Goal: Transaction & Acquisition: Purchase product/service

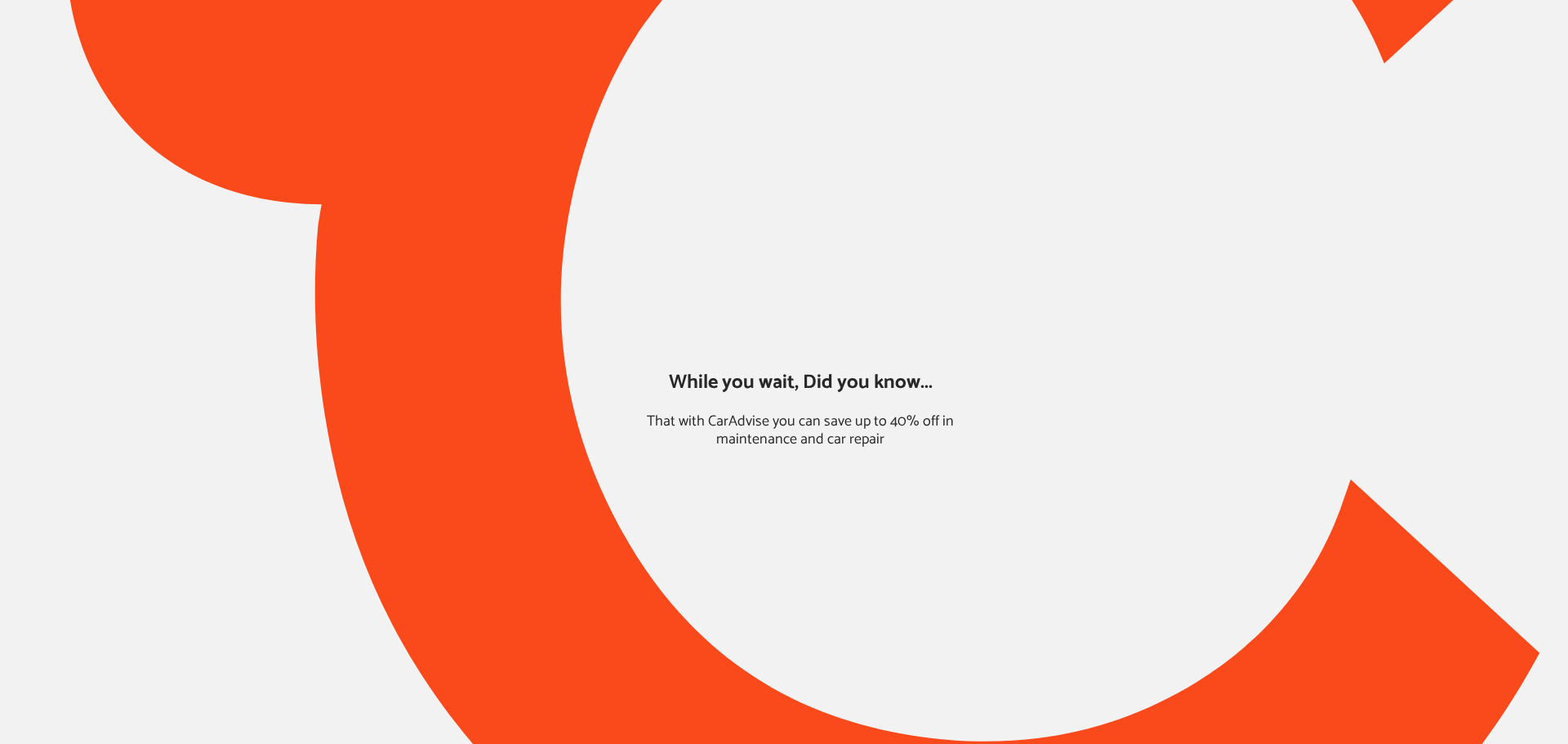
type input "*****"
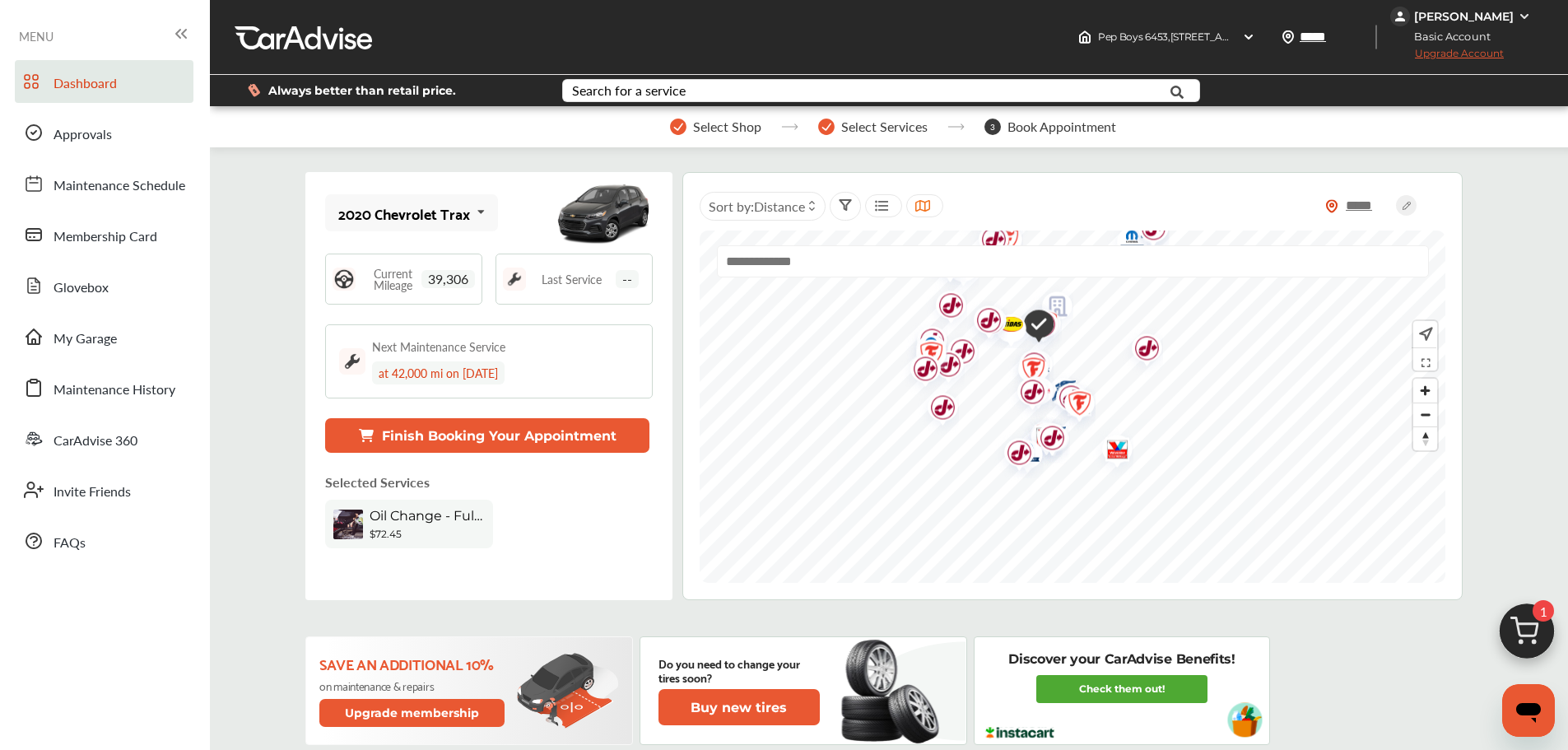
click at [1524, 639] on img at bounding box center [1527, 636] width 79 height 79
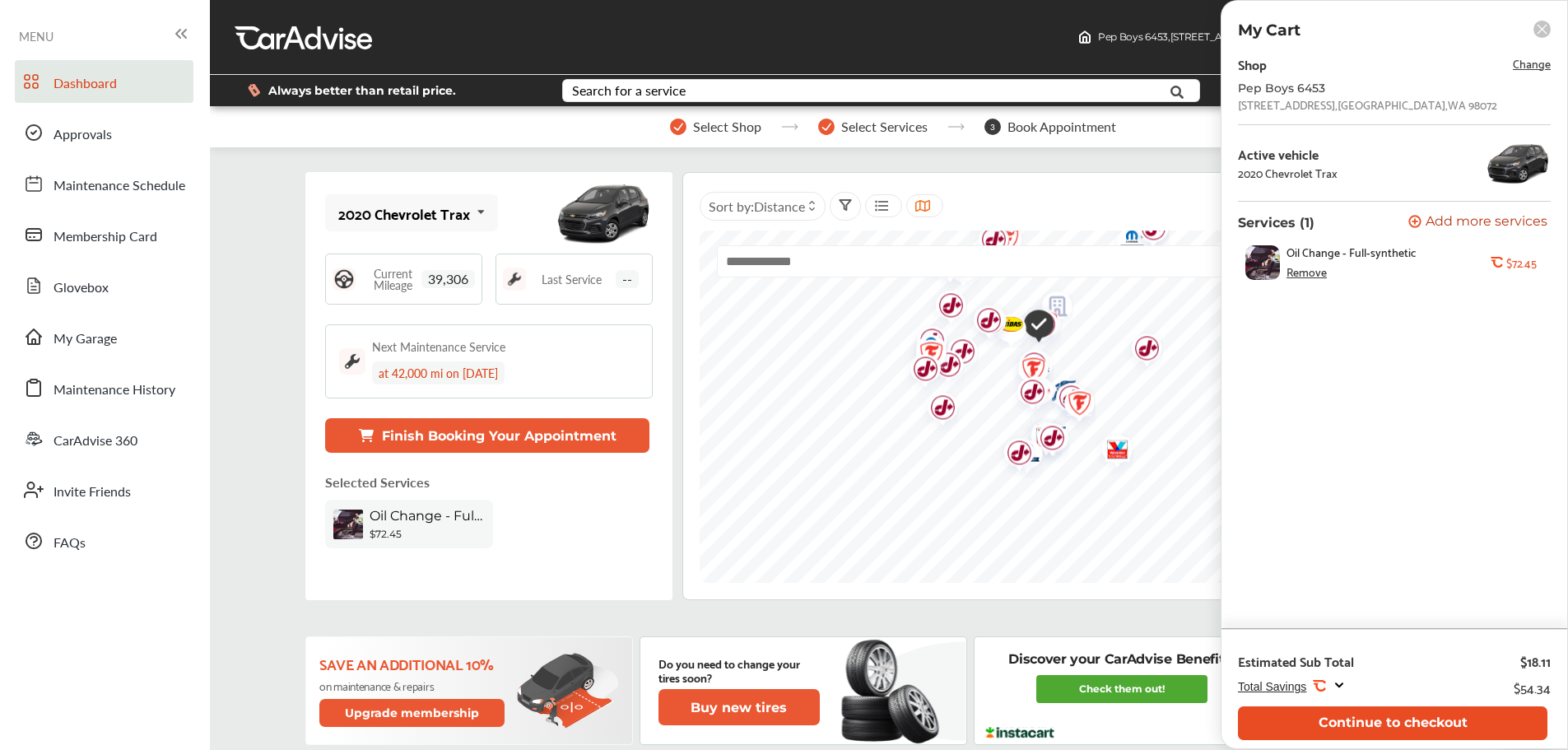
click at [1403, 715] on button "Continue to checkout" at bounding box center [1393, 723] width 309 height 34
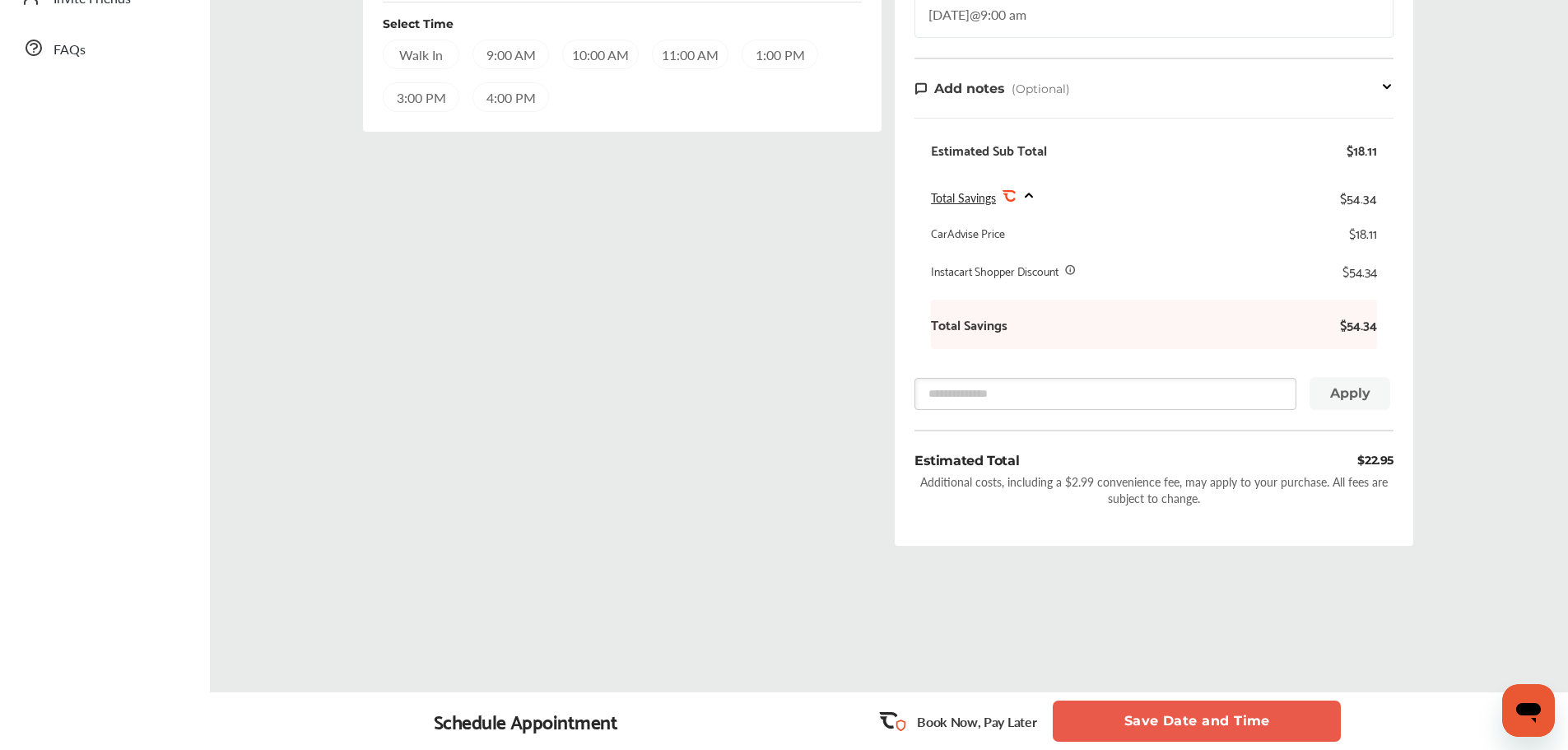
scroll to position [495, 0]
click at [1202, 716] on button "Save Date and Time" at bounding box center [1197, 721] width 288 height 41
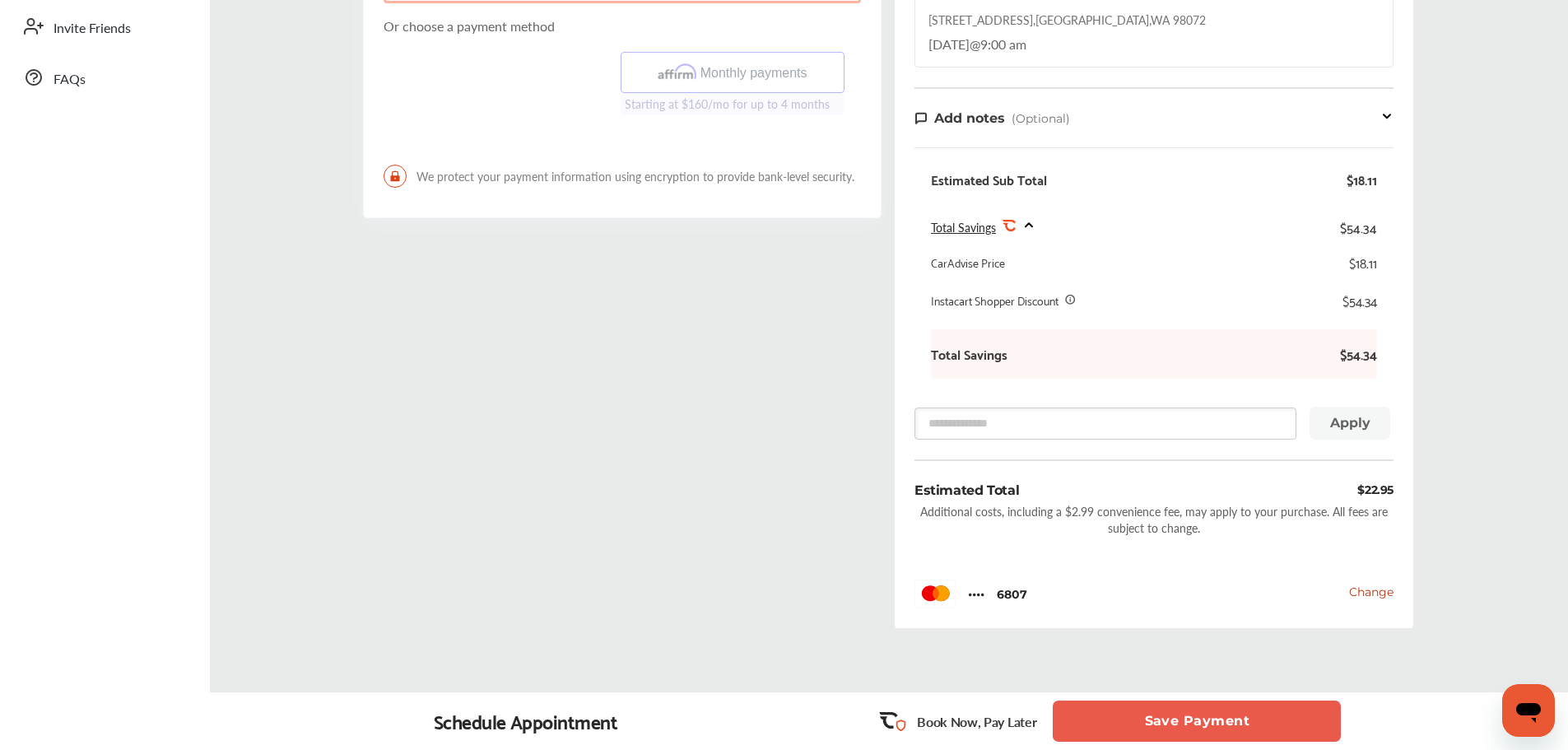
scroll to position [548, 0]
